Goal: Task Accomplishment & Management: Manage account settings

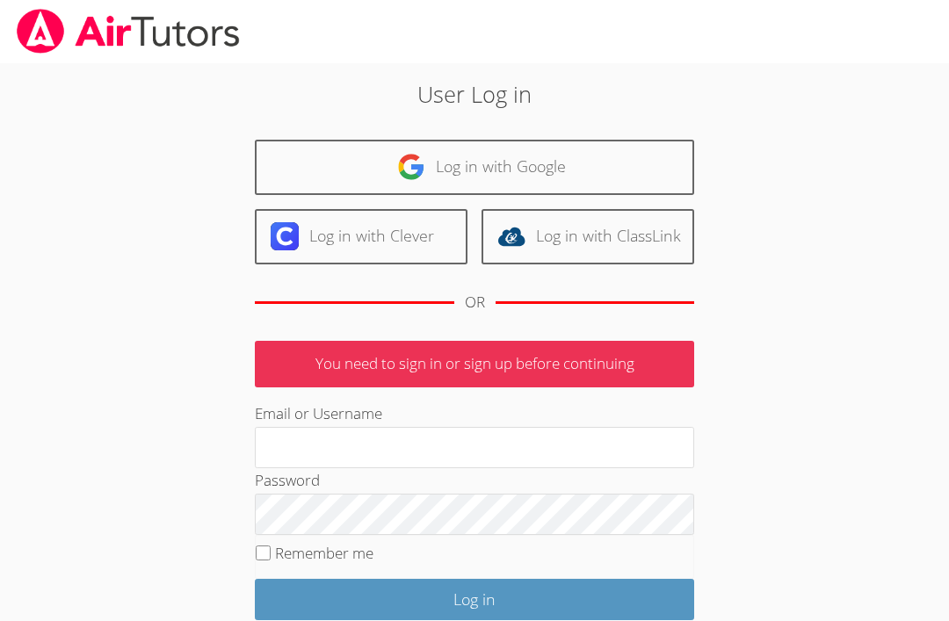
click at [618, 159] on link "Log in with Google" at bounding box center [474, 167] width 439 height 55
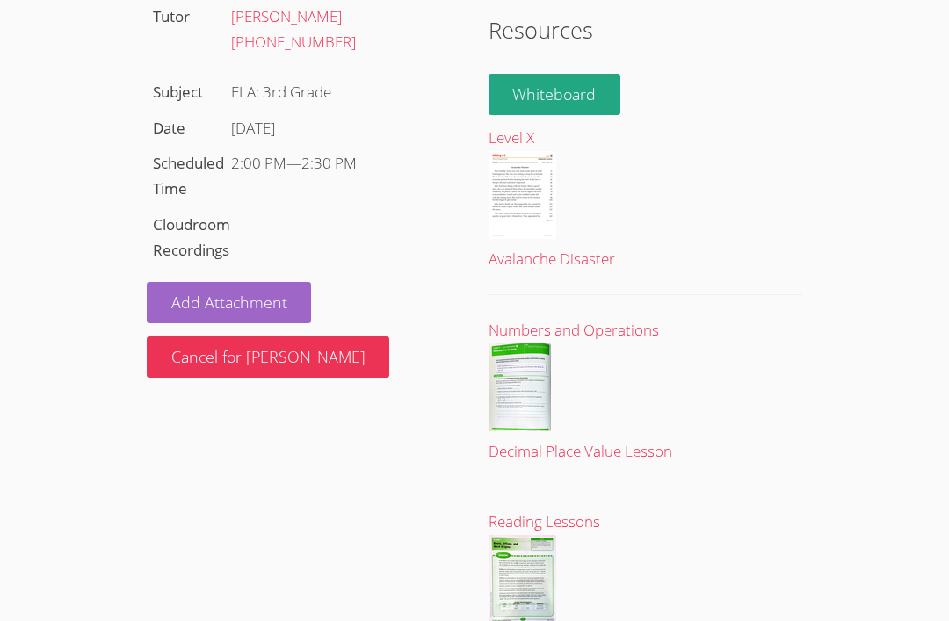
scroll to position [224, 0]
click at [527, 583] on img at bounding box center [522, 579] width 68 height 88
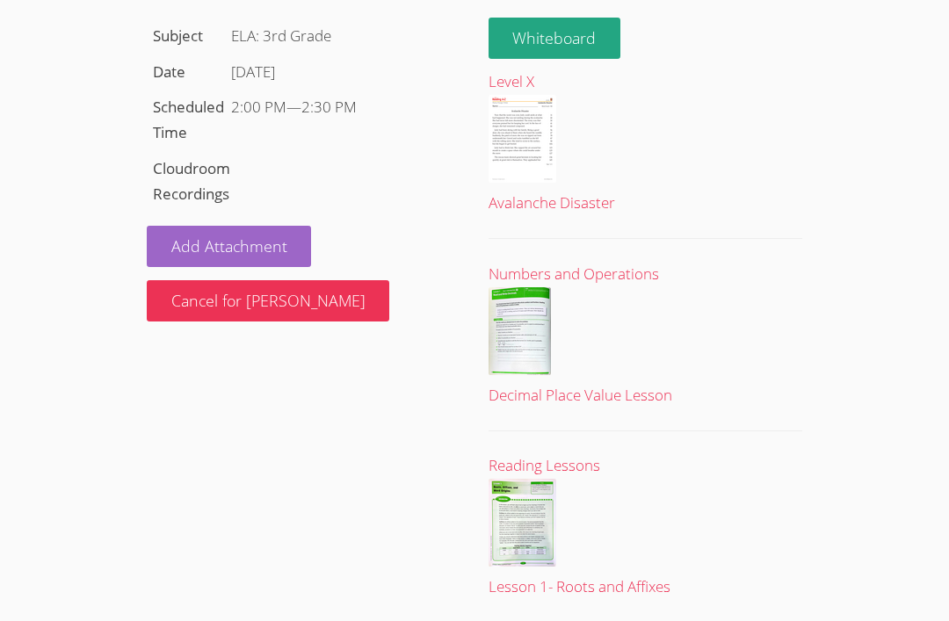
scroll to position [280, 0]
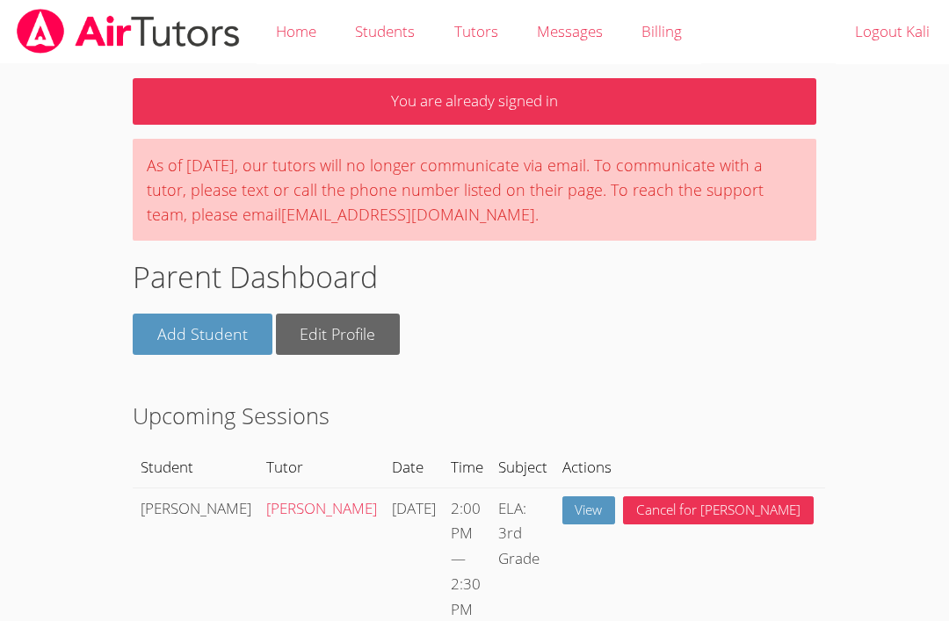
click at [303, 45] on link "Home" at bounding box center [296, 32] width 79 height 64
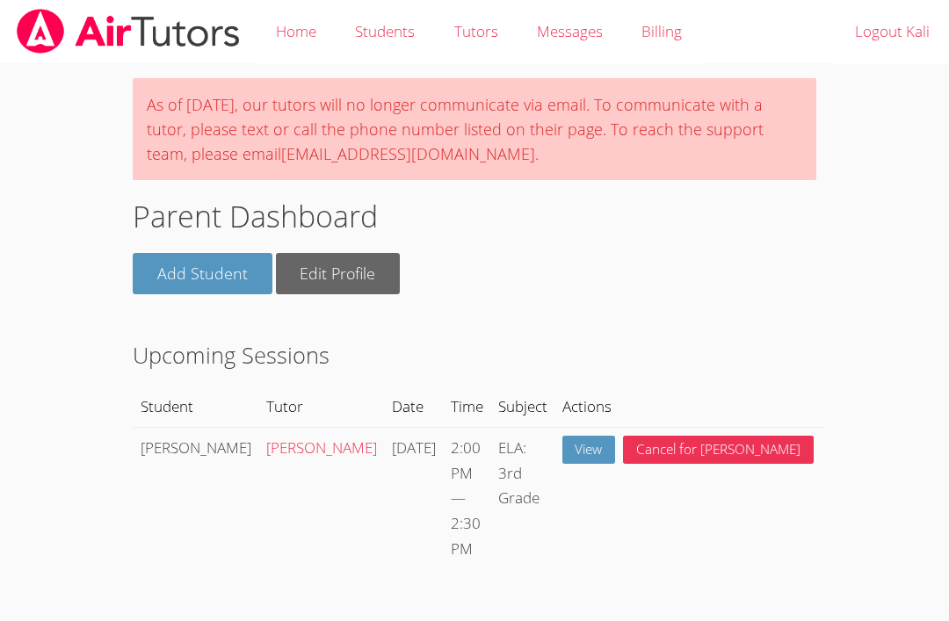
click at [395, 41] on link "Students" at bounding box center [385, 32] width 98 height 64
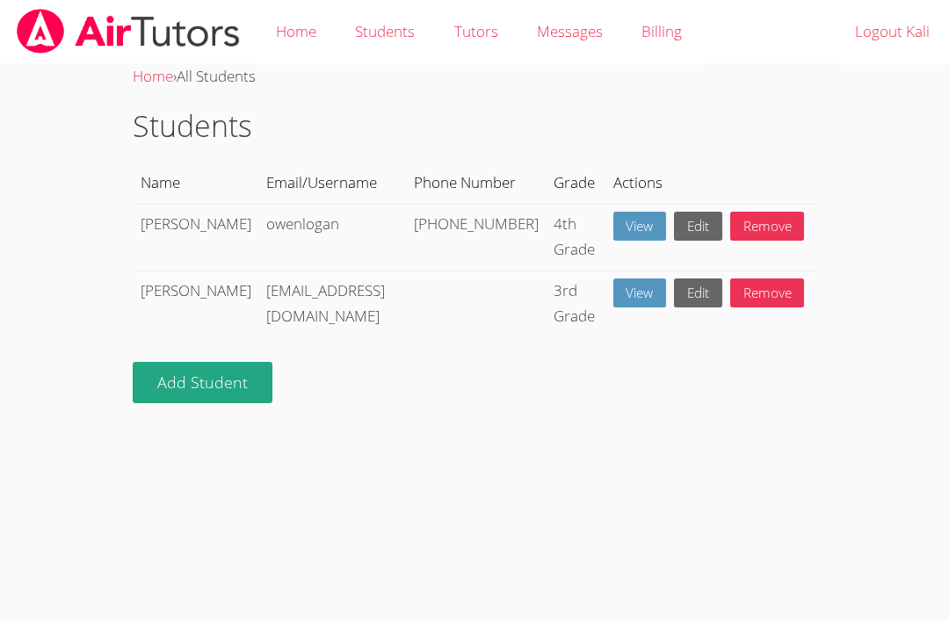
click at [894, 33] on link "Logout Kali" at bounding box center [891, 32] width 113 height 64
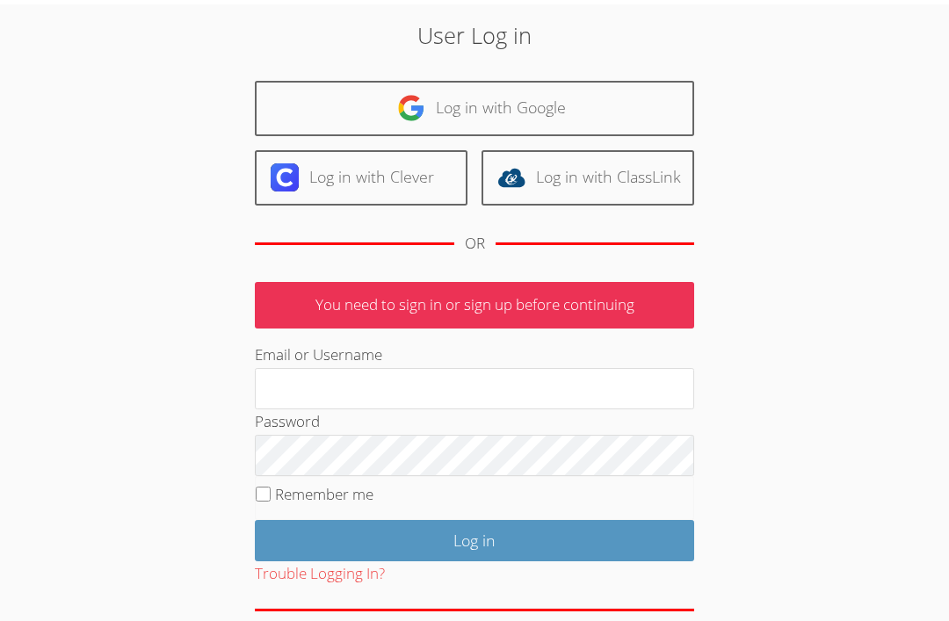
scroll to position [78, 0]
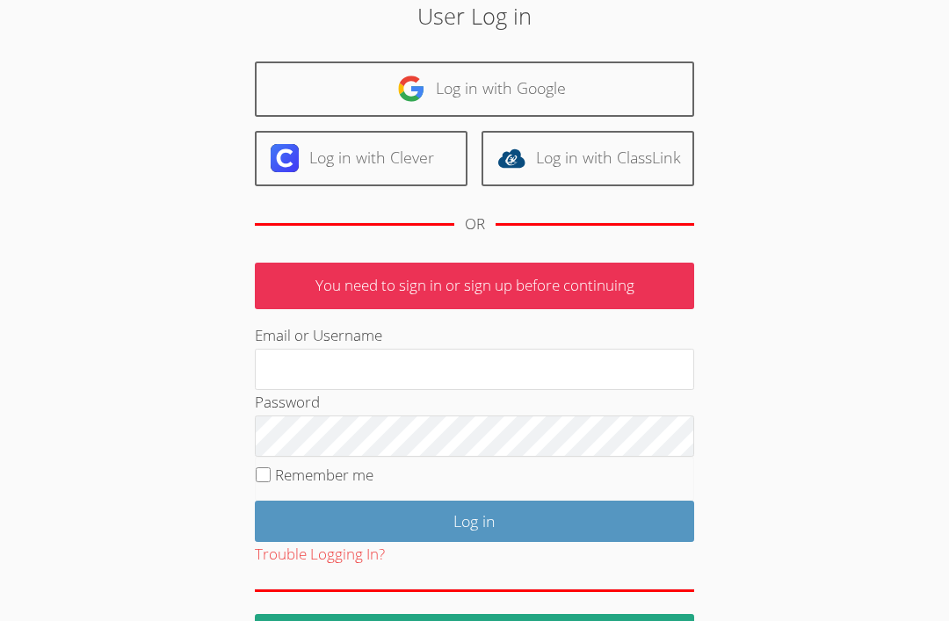
click at [531, 365] on input "Email or Username" at bounding box center [474, 370] width 439 height 42
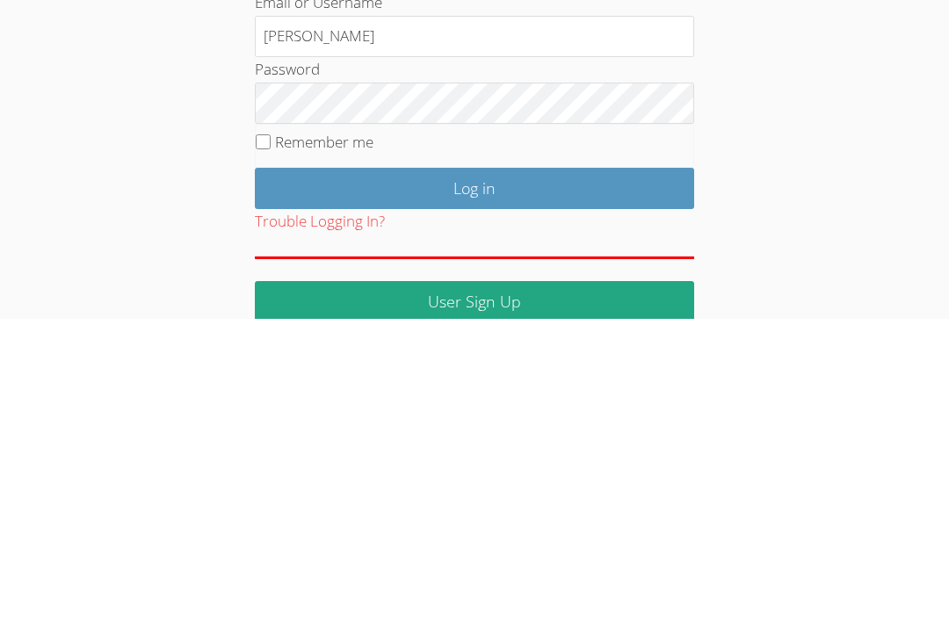
scroll to position [113, 0]
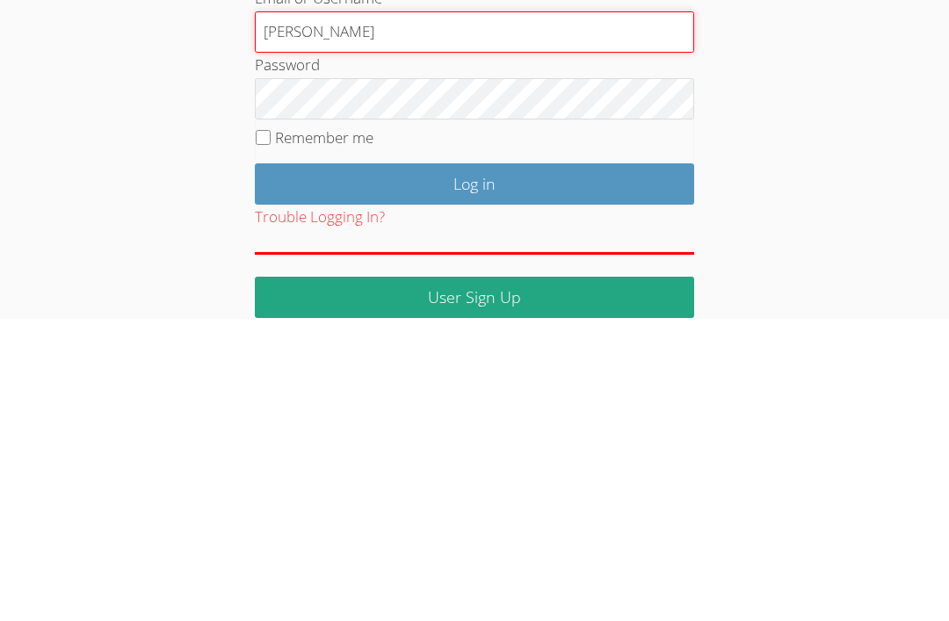
click at [516, 314] on input "Owen" at bounding box center [474, 335] width 439 height 42
type input "Owenlogan"
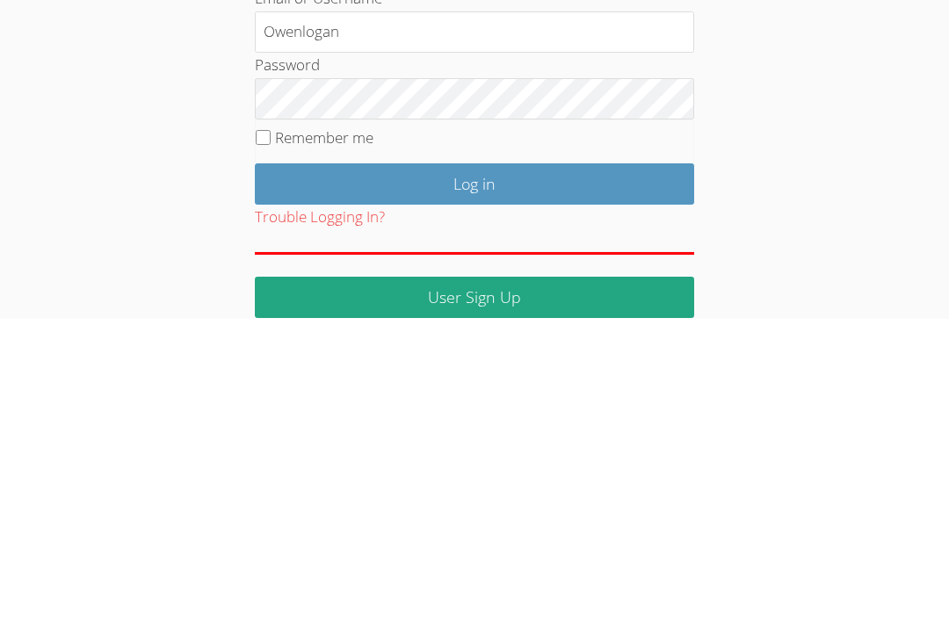
click at [580, 466] on input "Log in" at bounding box center [474, 486] width 439 height 41
